Goal: Navigation & Orientation: Understand site structure

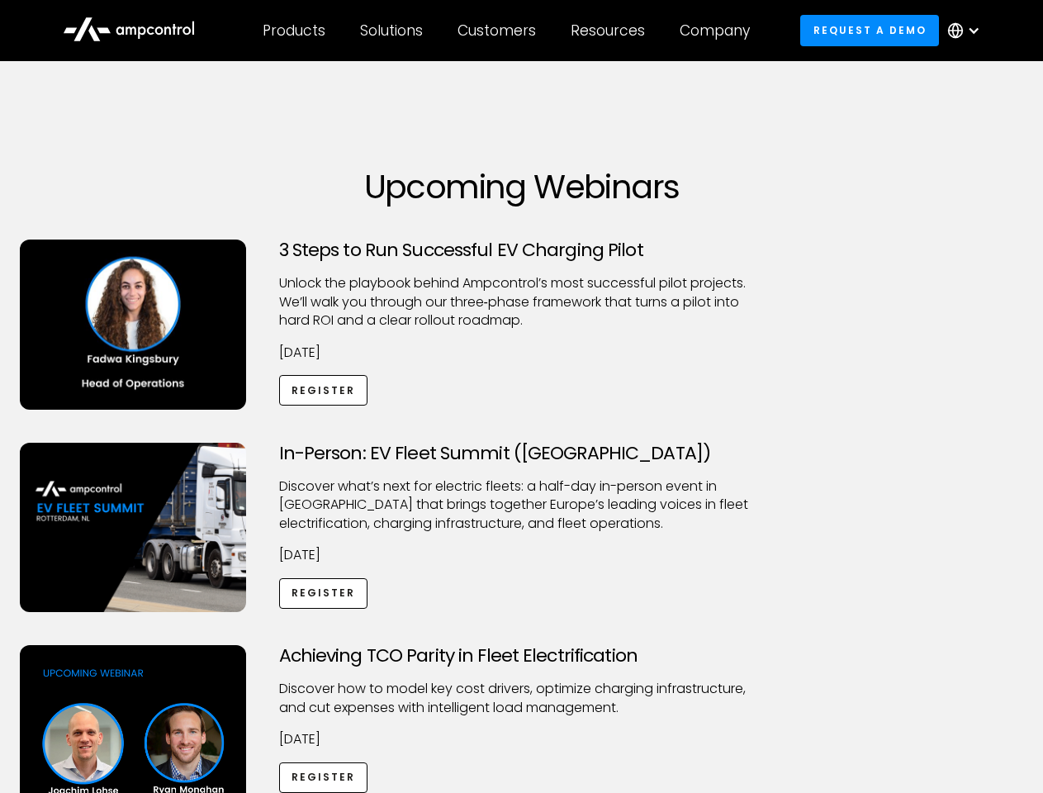
click at [508, 31] on div "Customers" at bounding box center [497, 30] width 78 height 18
click at [293, 31] on div "Products" at bounding box center [294, 30] width 63 height 18
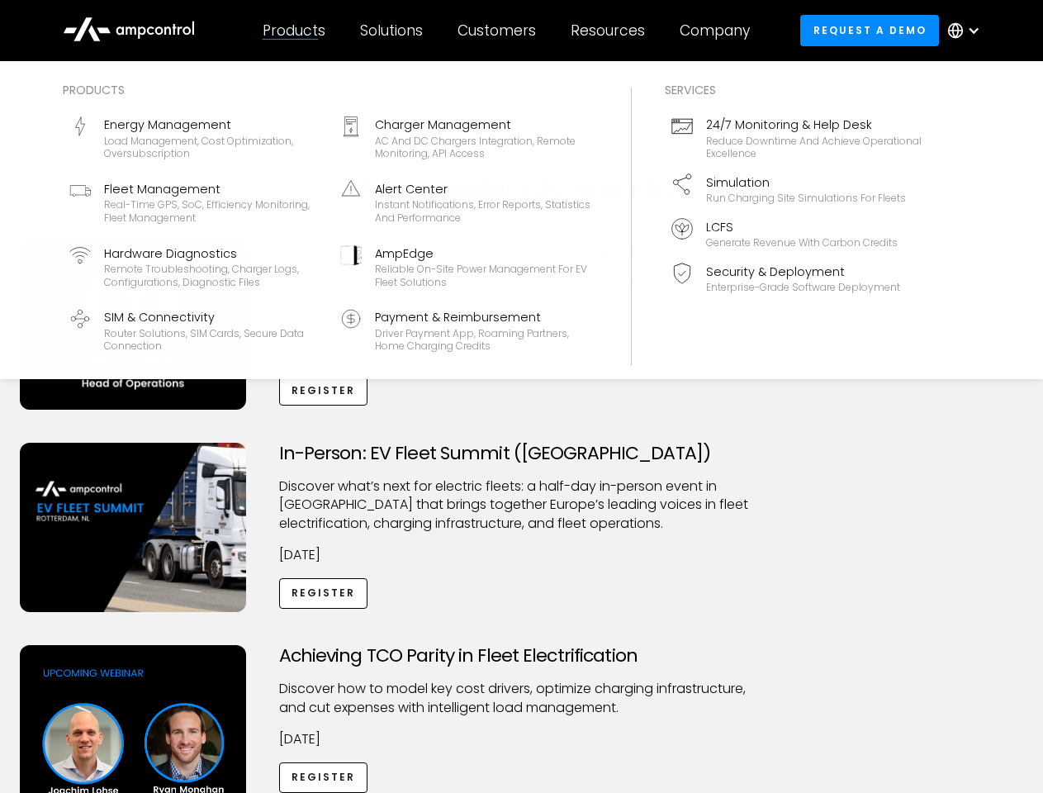
click at [392, 31] on div "Solutions" at bounding box center [391, 30] width 63 height 18
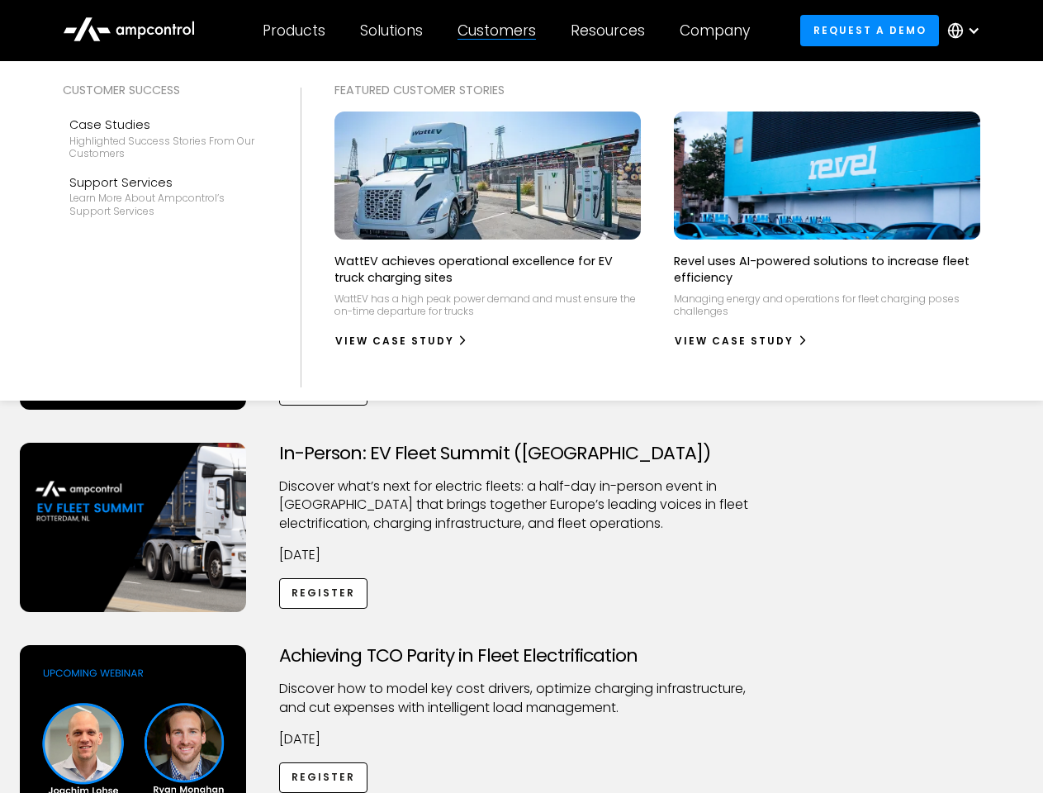
click at [500, 31] on div "Customers" at bounding box center [497, 30] width 78 height 18
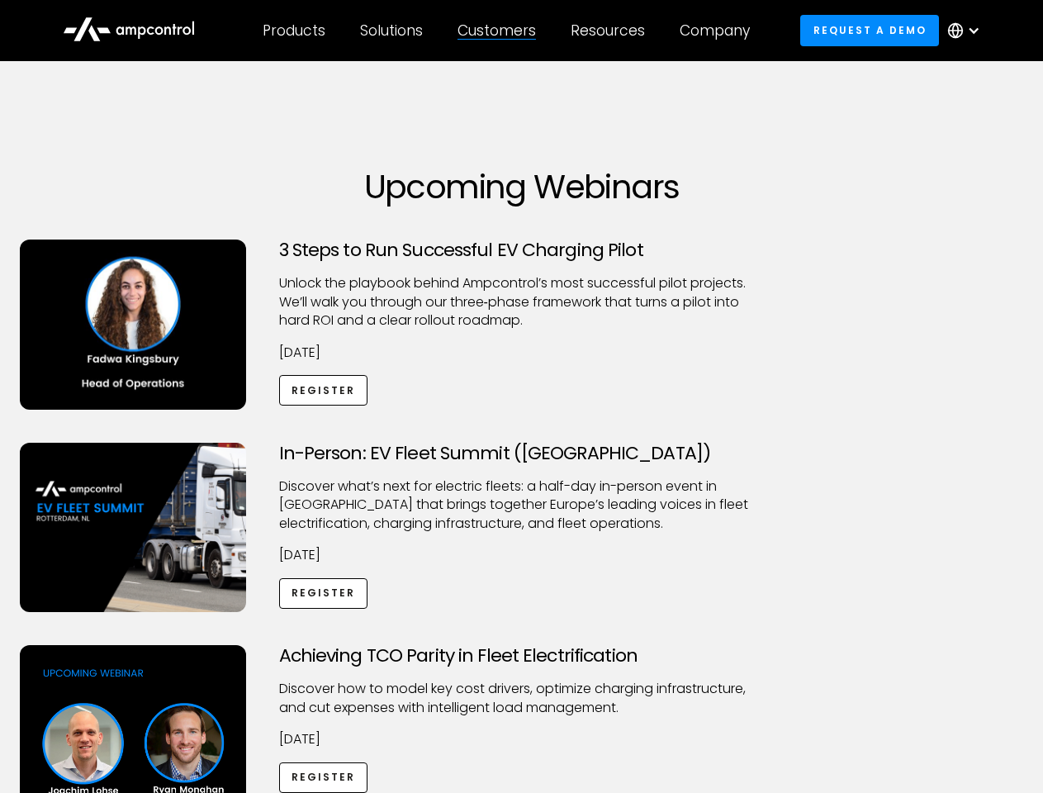
click at [611, 31] on div "Resources" at bounding box center [608, 30] width 74 height 18
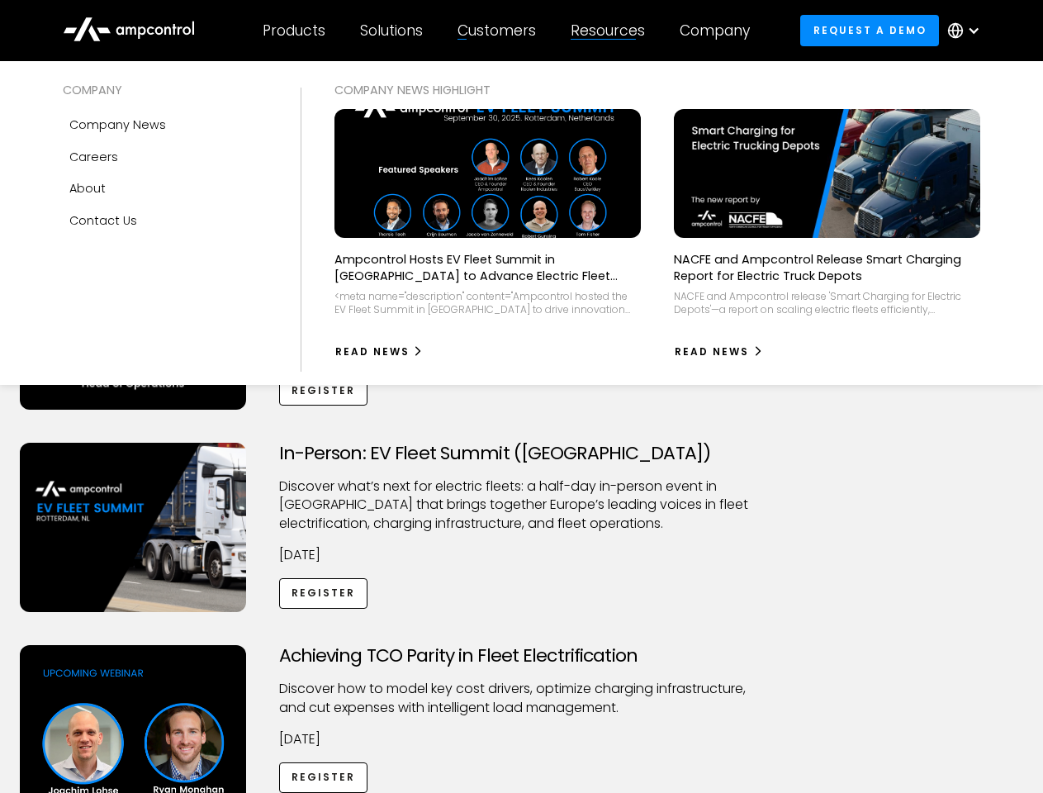
click at [720, 31] on div "Company" at bounding box center [715, 30] width 70 height 18
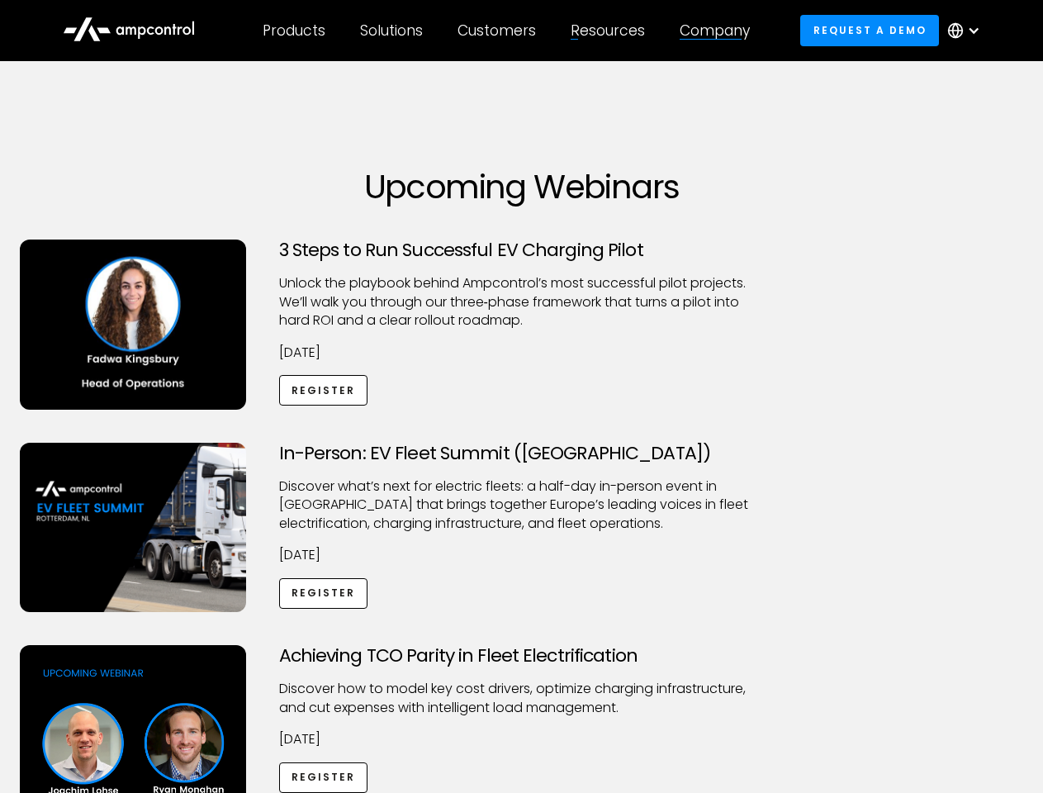
click at [968, 31] on div at bounding box center [973, 30] width 13 height 13
